Goal: Information Seeking & Learning: Learn about a topic

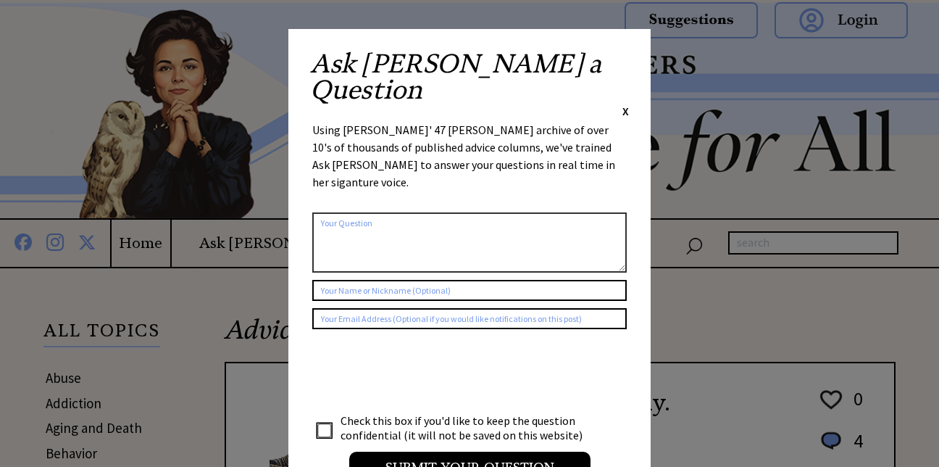
click at [624, 104] on span "X" at bounding box center [625, 111] width 7 height 14
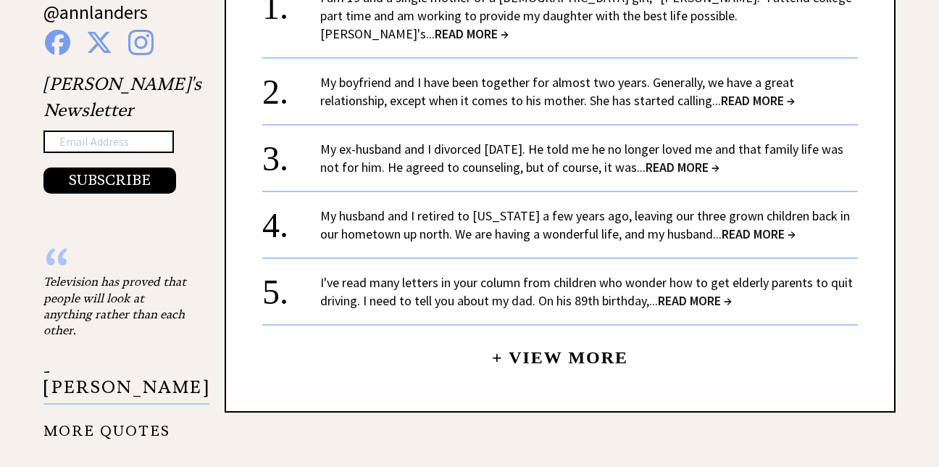
scroll to position [1545, 0]
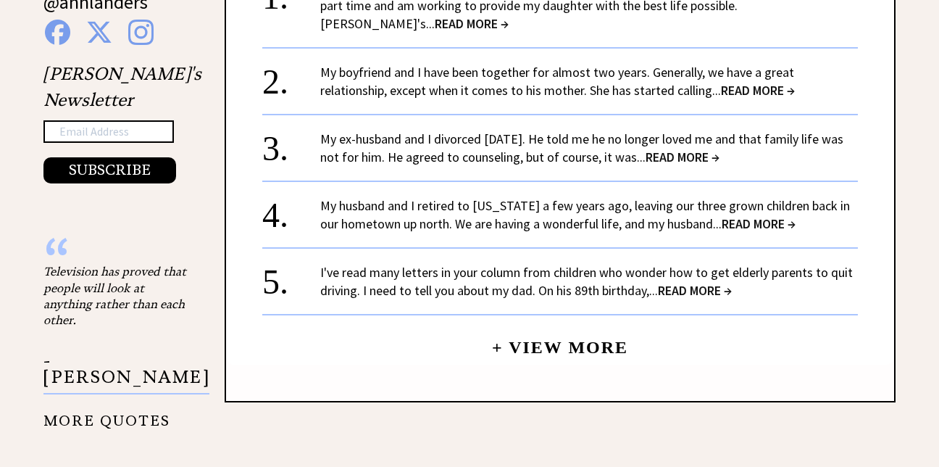
click at [739, 215] on span "READ MORE →" at bounding box center [759, 223] width 74 height 17
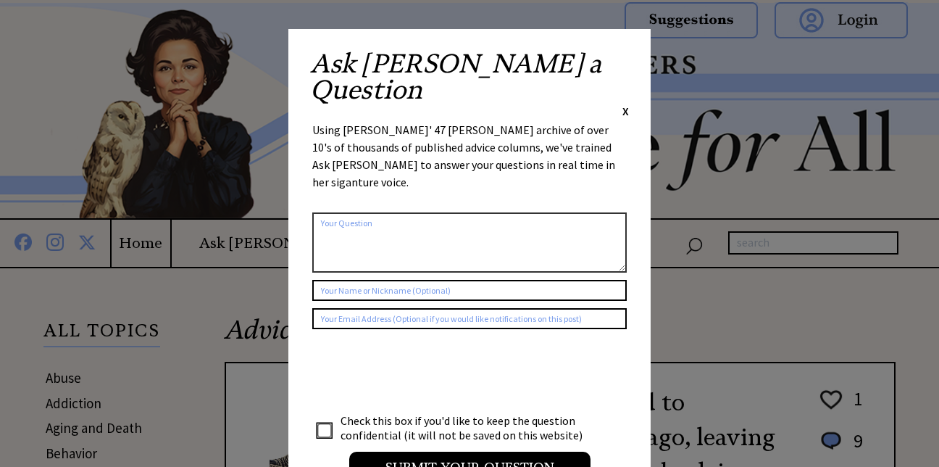
click at [622, 60] on div "Ask [PERSON_NAME] a Question X" at bounding box center [469, 85] width 319 height 68
click at [620, 59] on div "Ask [PERSON_NAME] a Question X" at bounding box center [469, 85] width 319 height 68
click at [627, 104] on span "X" at bounding box center [625, 111] width 7 height 14
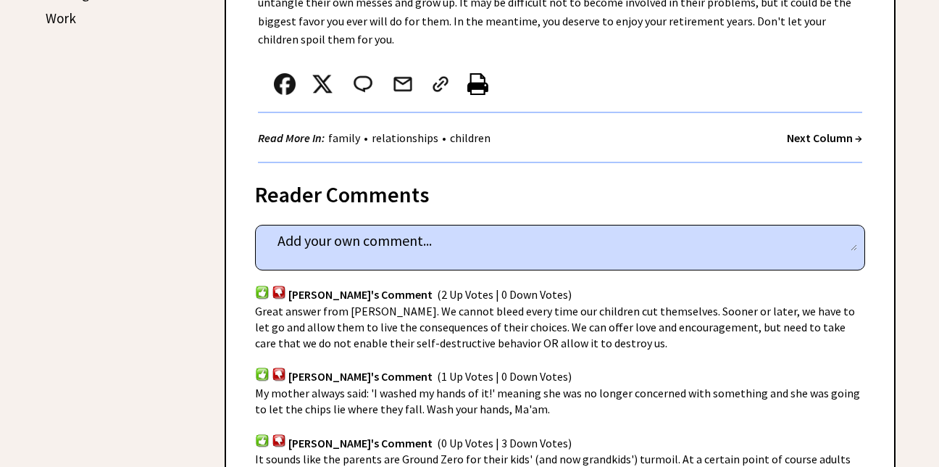
scroll to position [927, 0]
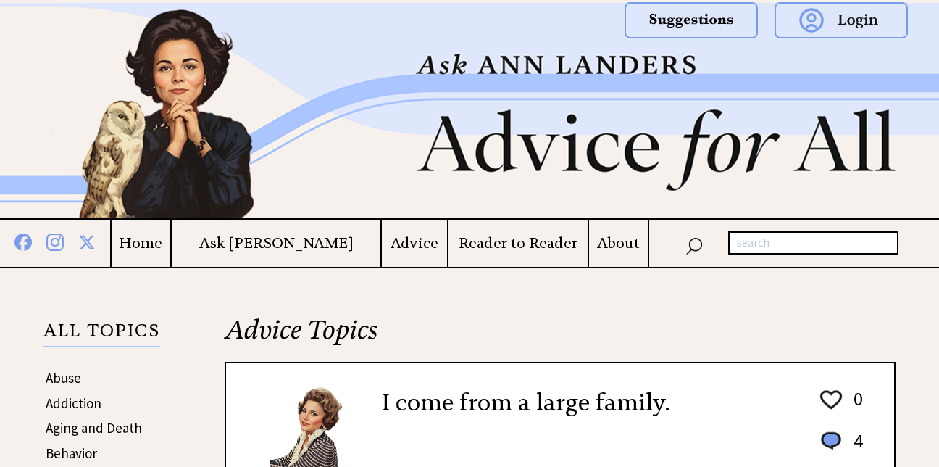
scroll to position [1545, 0]
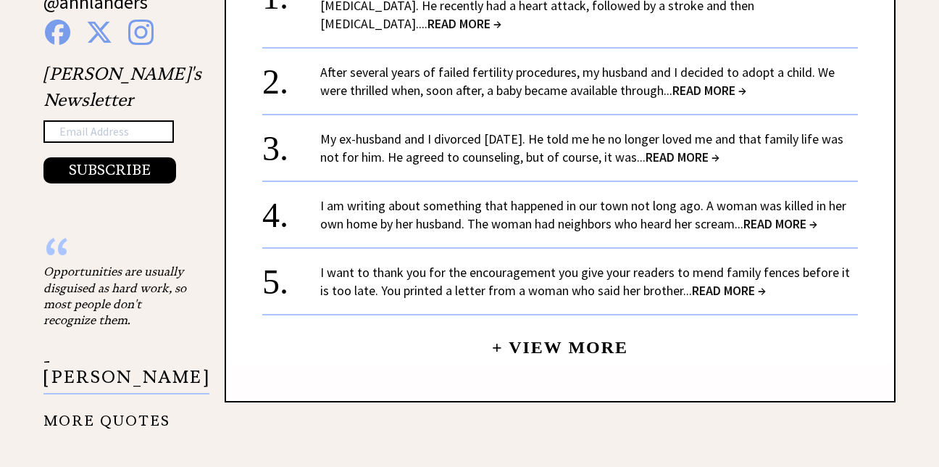
click at [588, 325] on link "+ View More" at bounding box center [560, 340] width 136 height 31
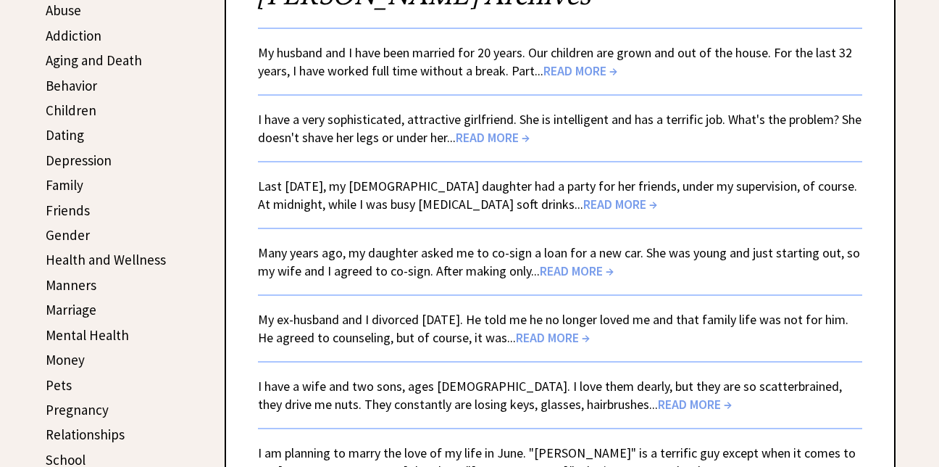
scroll to position [406, 0]
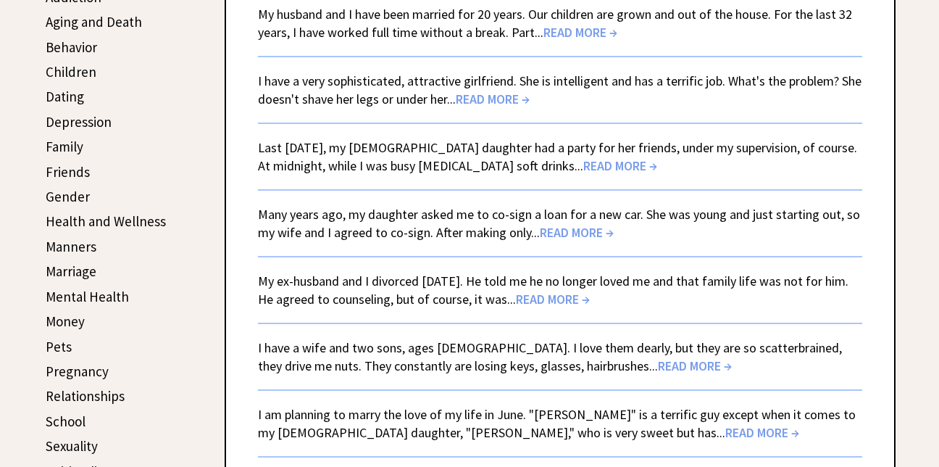
click at [583, 167] on span "READ MORE →" at bounding box center [620, 165] width 74 height 17
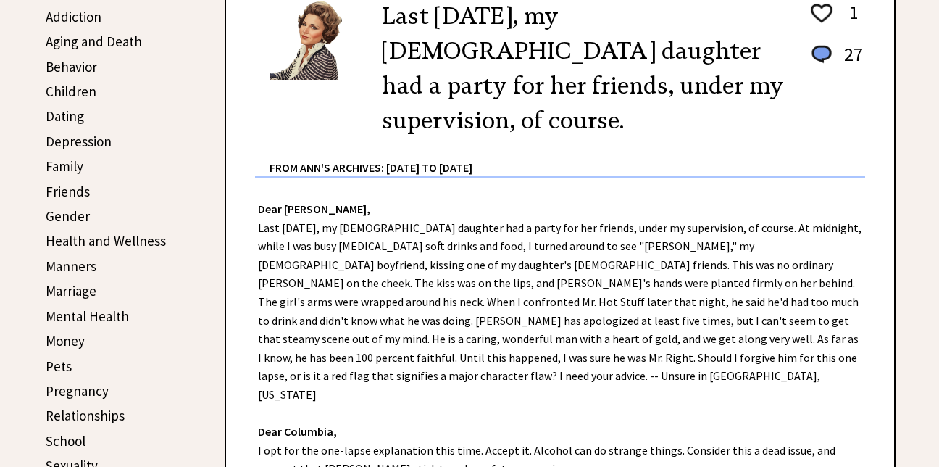
scroll to position [396, 0]
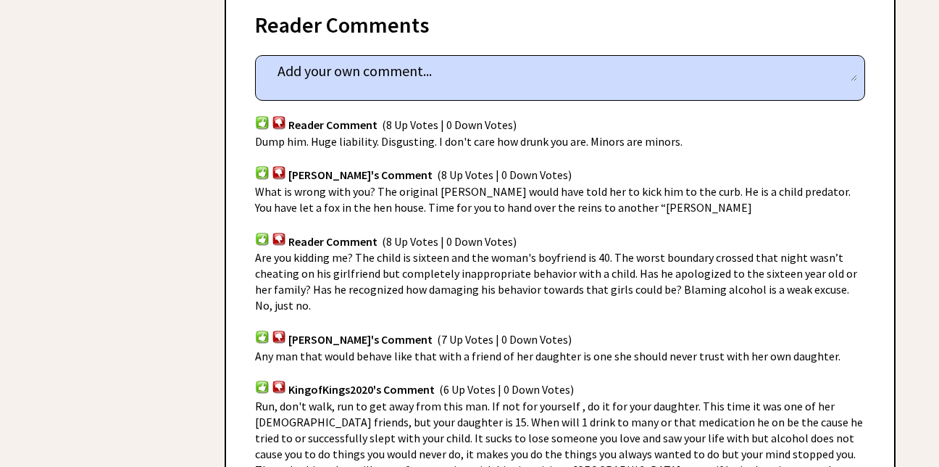
scroll to position [1014, 0]
